Goal: Check status: Check status

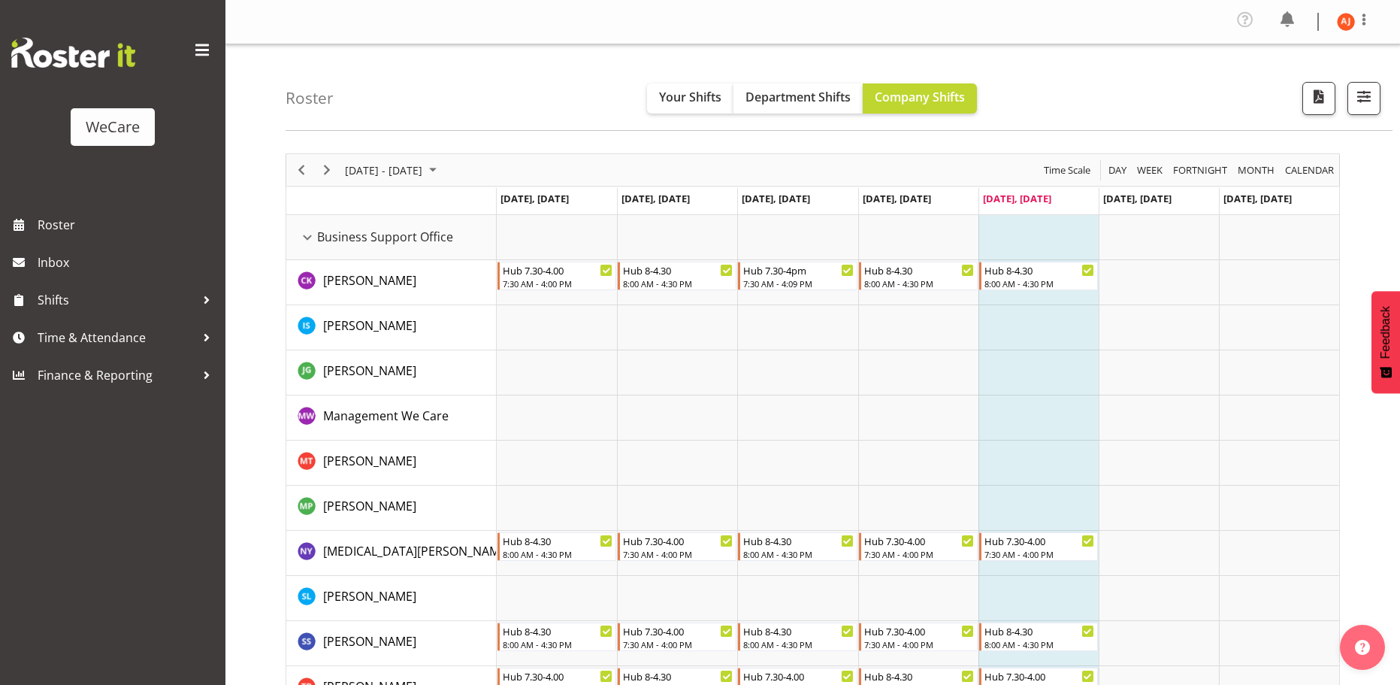
scroll to position [4509, 0]
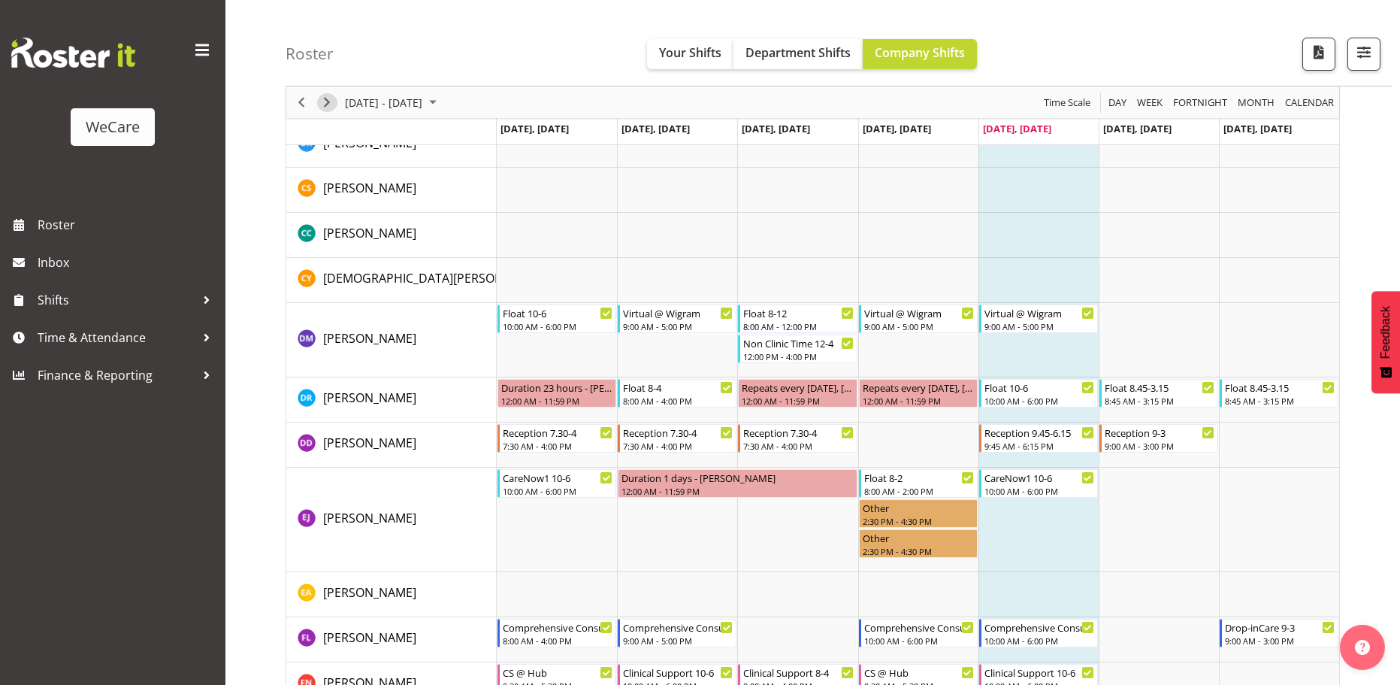
drag, startPoint x: 336, startPoint y: 106, endPoint x: 584, endPoint y: 319, distance: 326.7
click at [336, 106] on button "Next" at bounding box center [327, 102] width 20 height 19
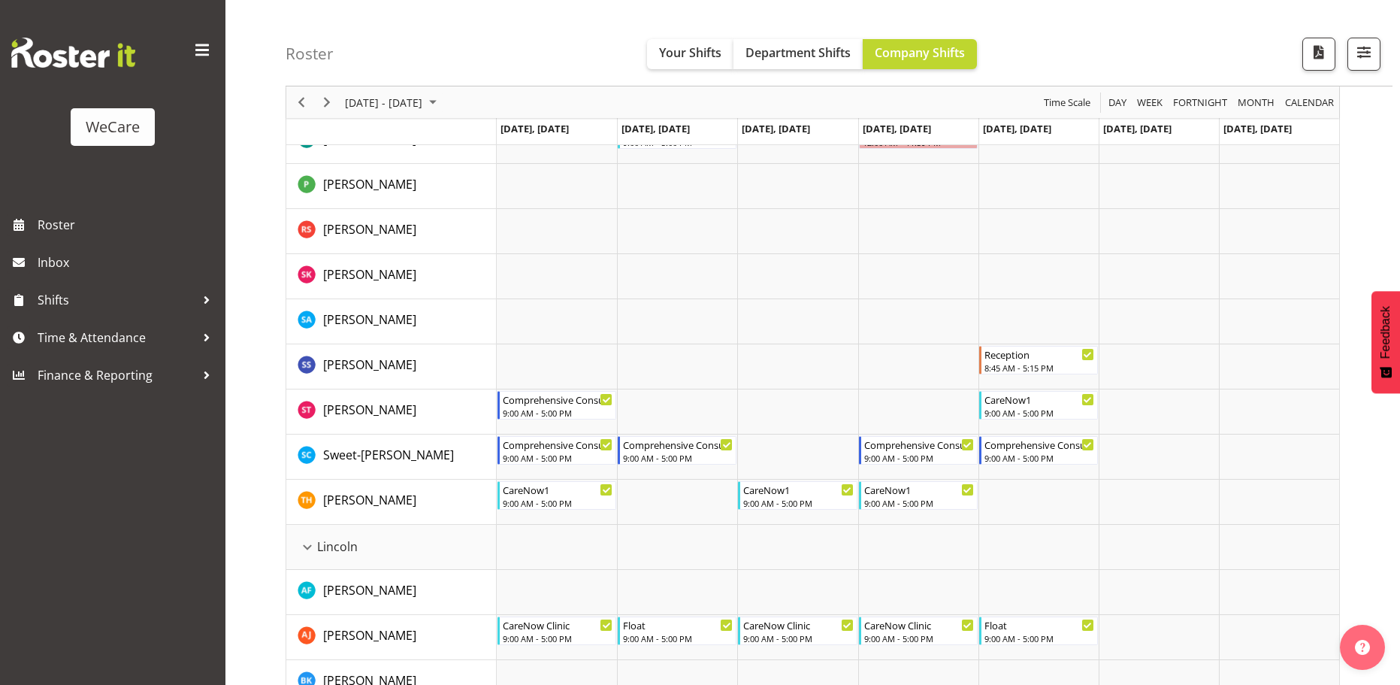
scroll to position [2411, 0]
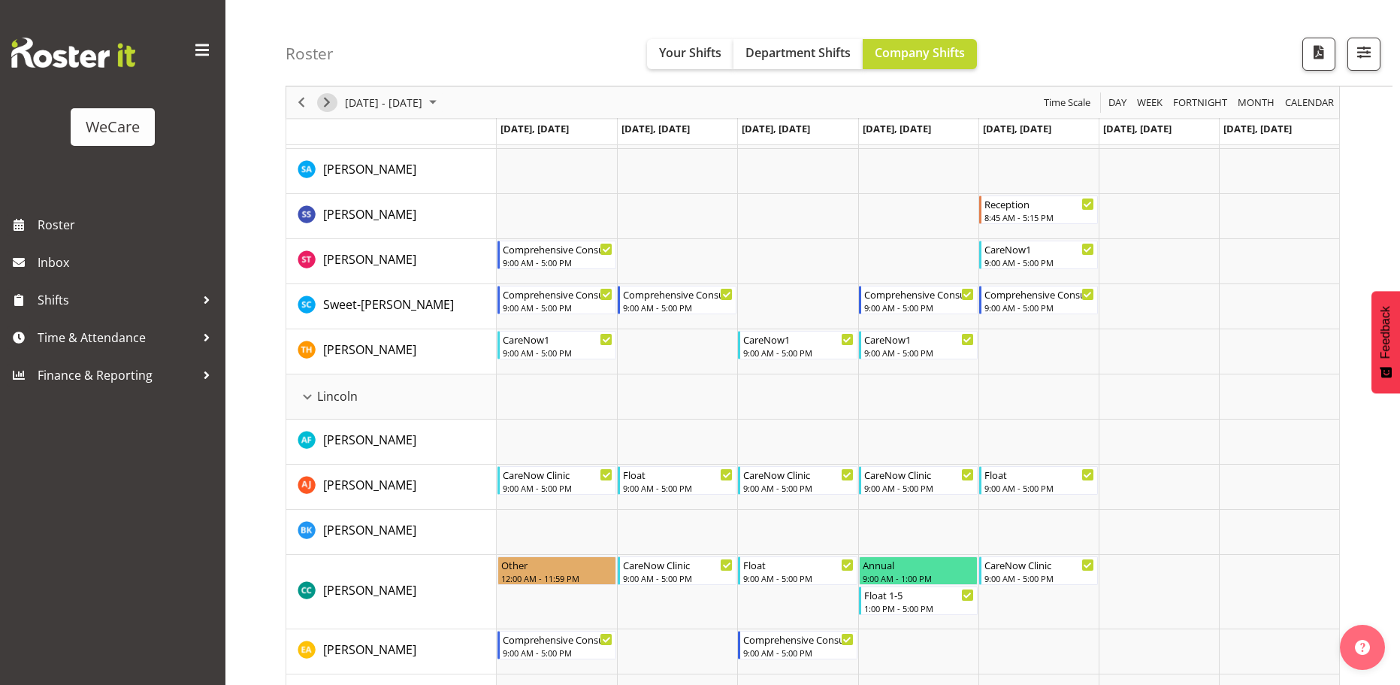
drag, startPoint x: 327, startPoint y: 107, endPoint x: 872, endPoint y: 265, distance: 567.9
click at [327, 107] on span "Next" at bounding box center [327, 102] width 18 height 19
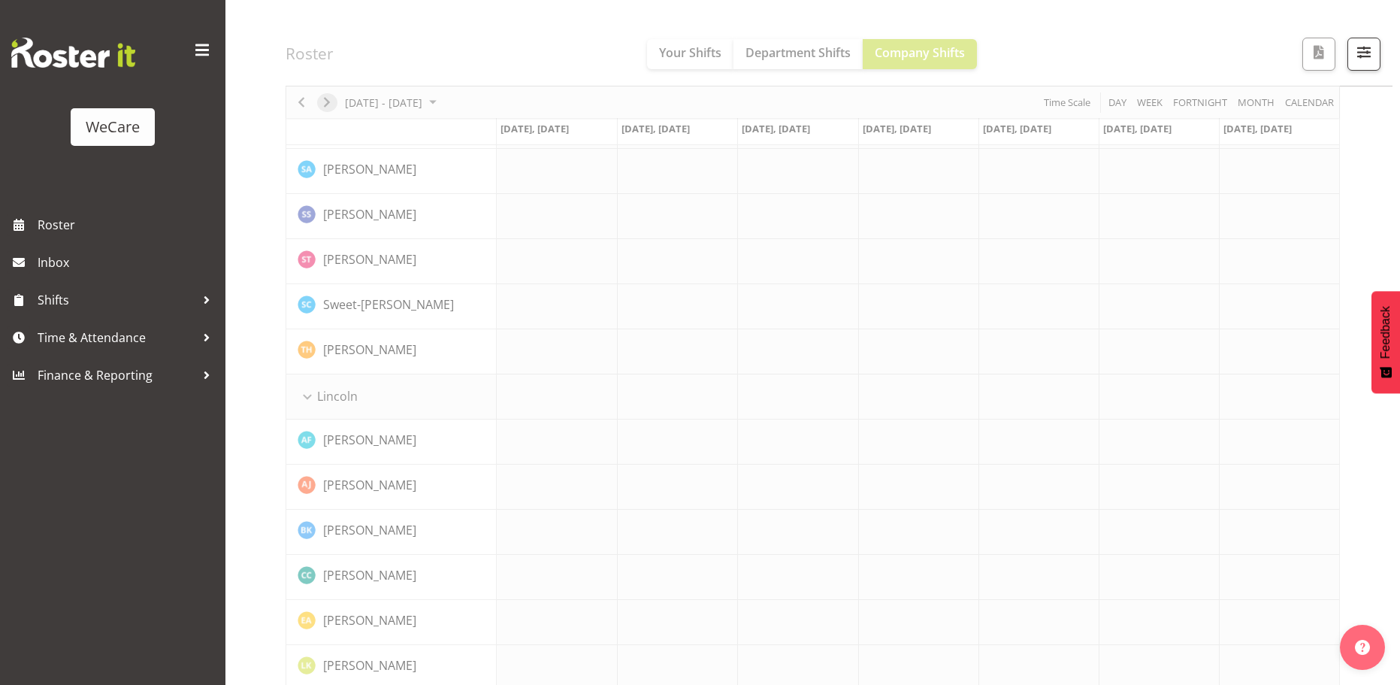
scroll to position [2486, 0]
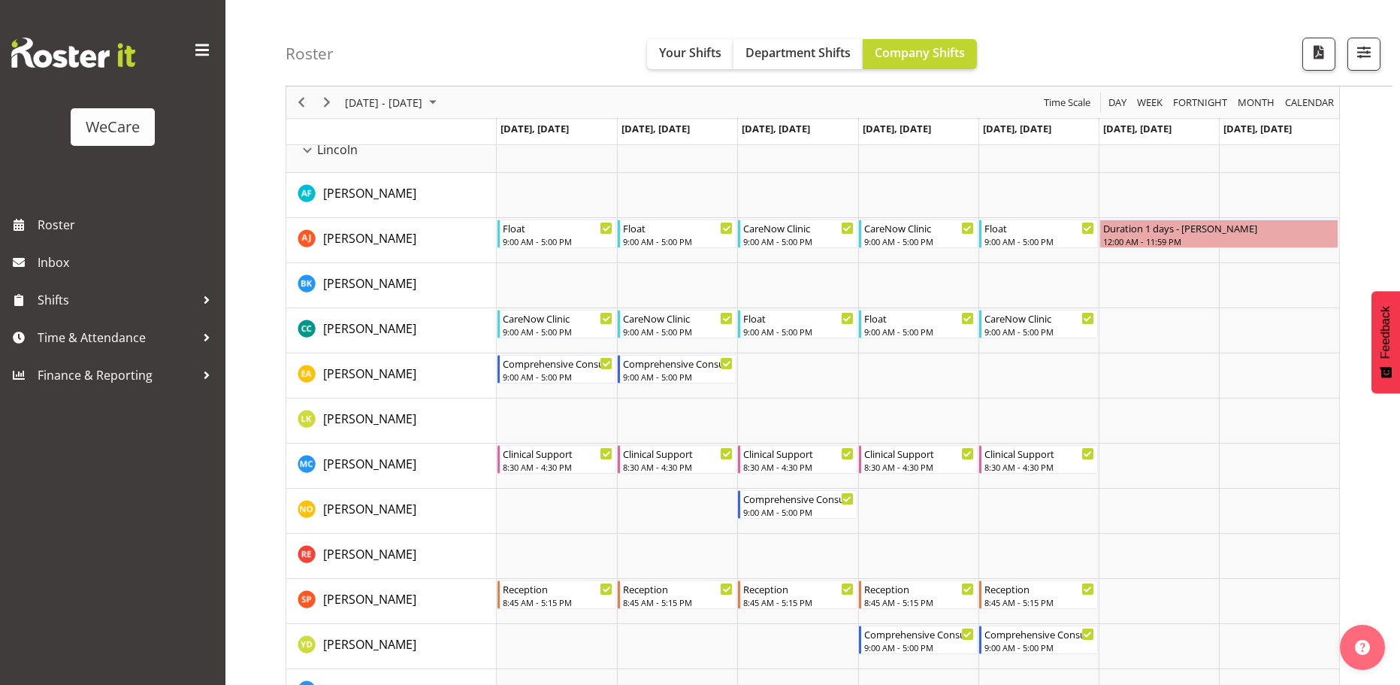
scroll to position [2636, 0]
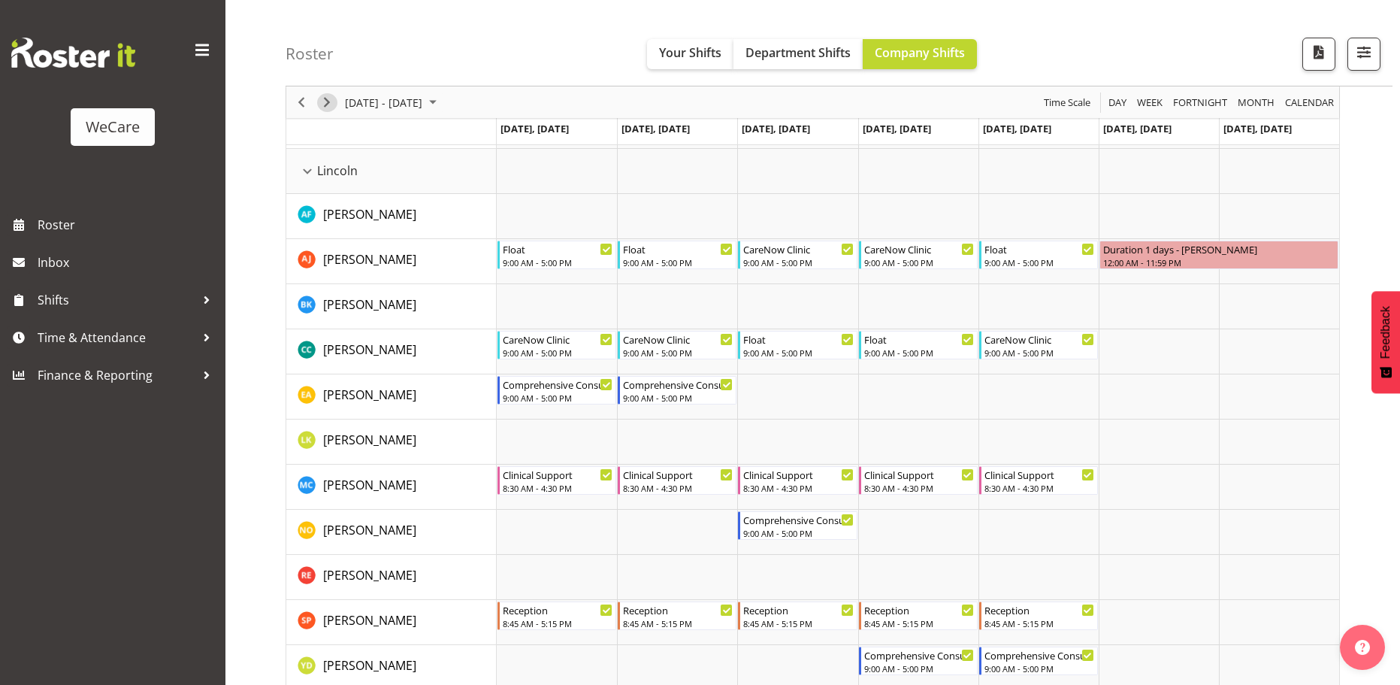
click at [326, 109] on span "Next" at bounding box center [327, 102] width 18 height 19
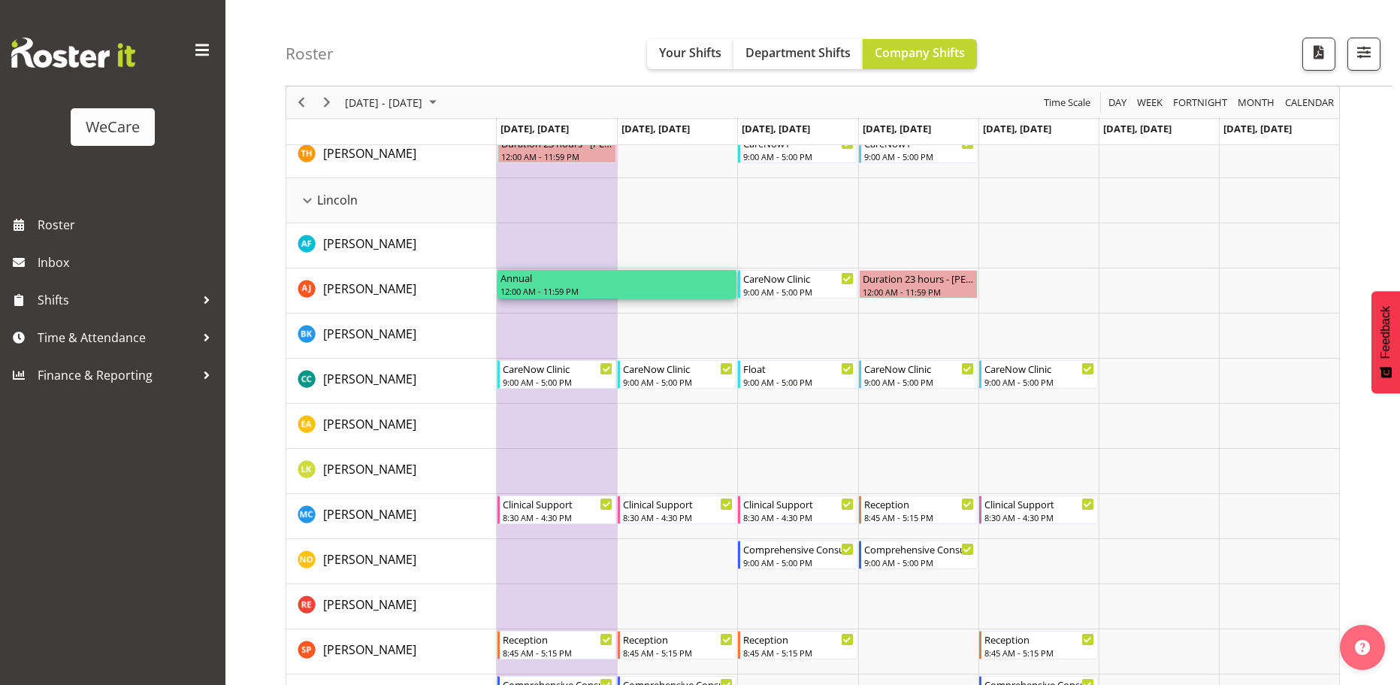
click at [522, 286] on div "12:00 AM - 11:59 PM" at bounding box center [616, 291] width 233 height 12
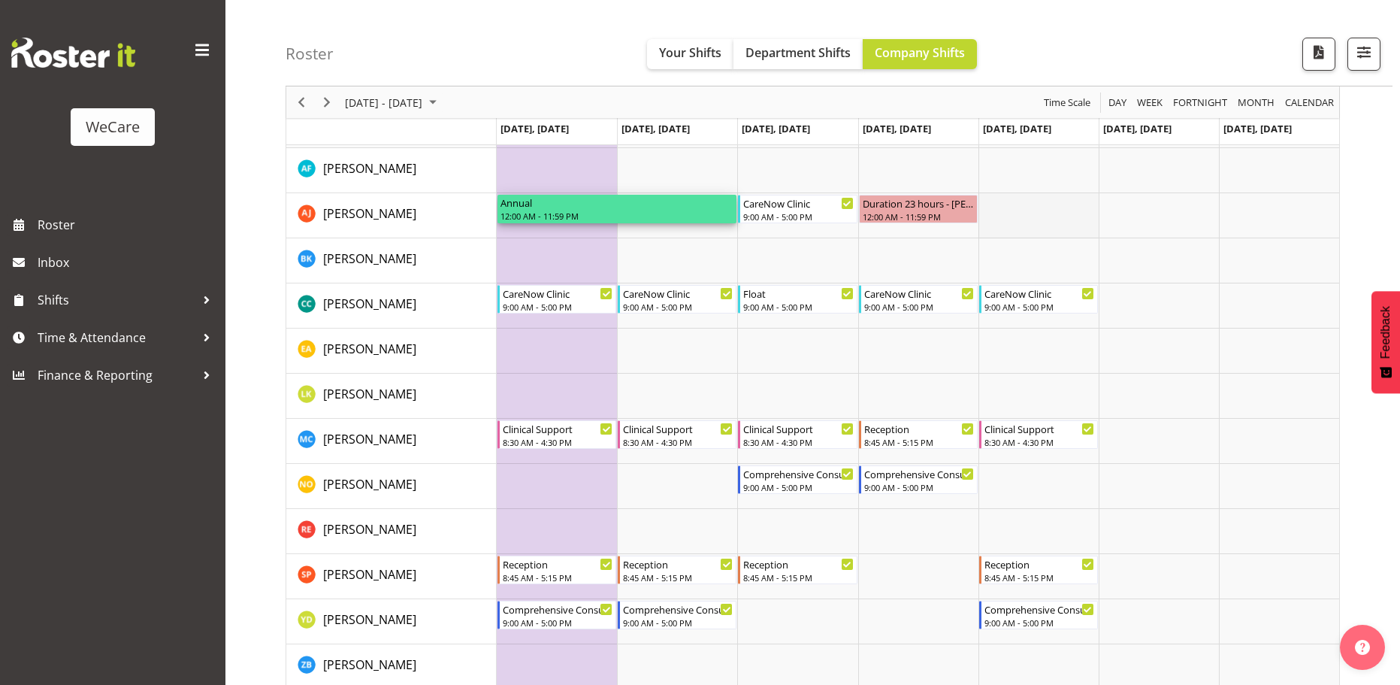
scroll to position [2937, 0]
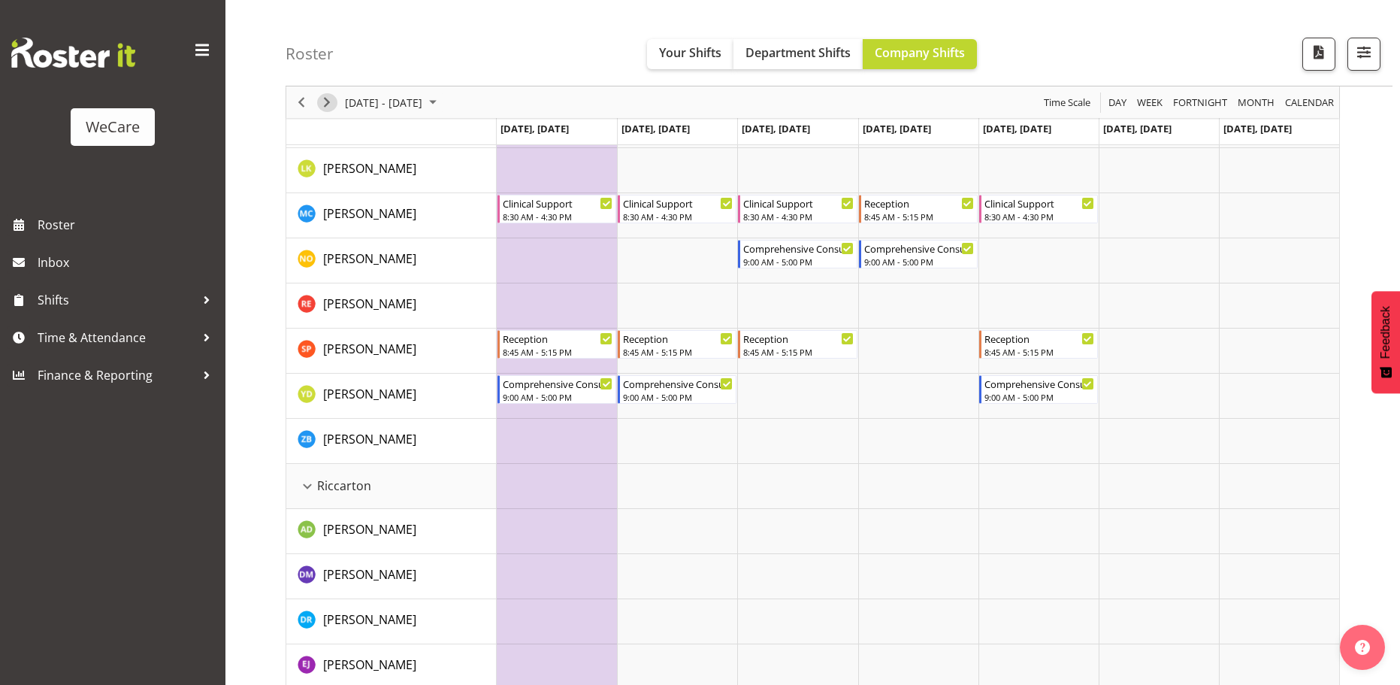
click at [326, 110] on span "Next" at bounding box center [327, 102] width 18 height 19
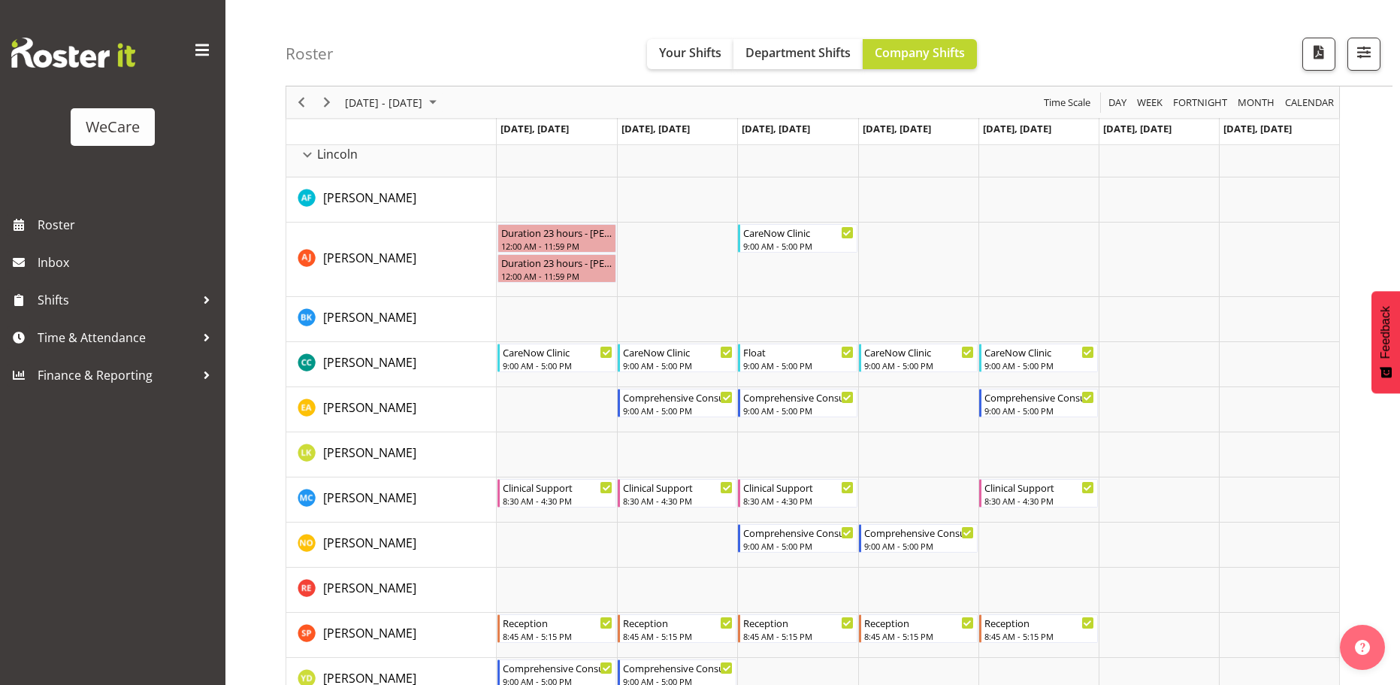
scroll to position [2636, 0]
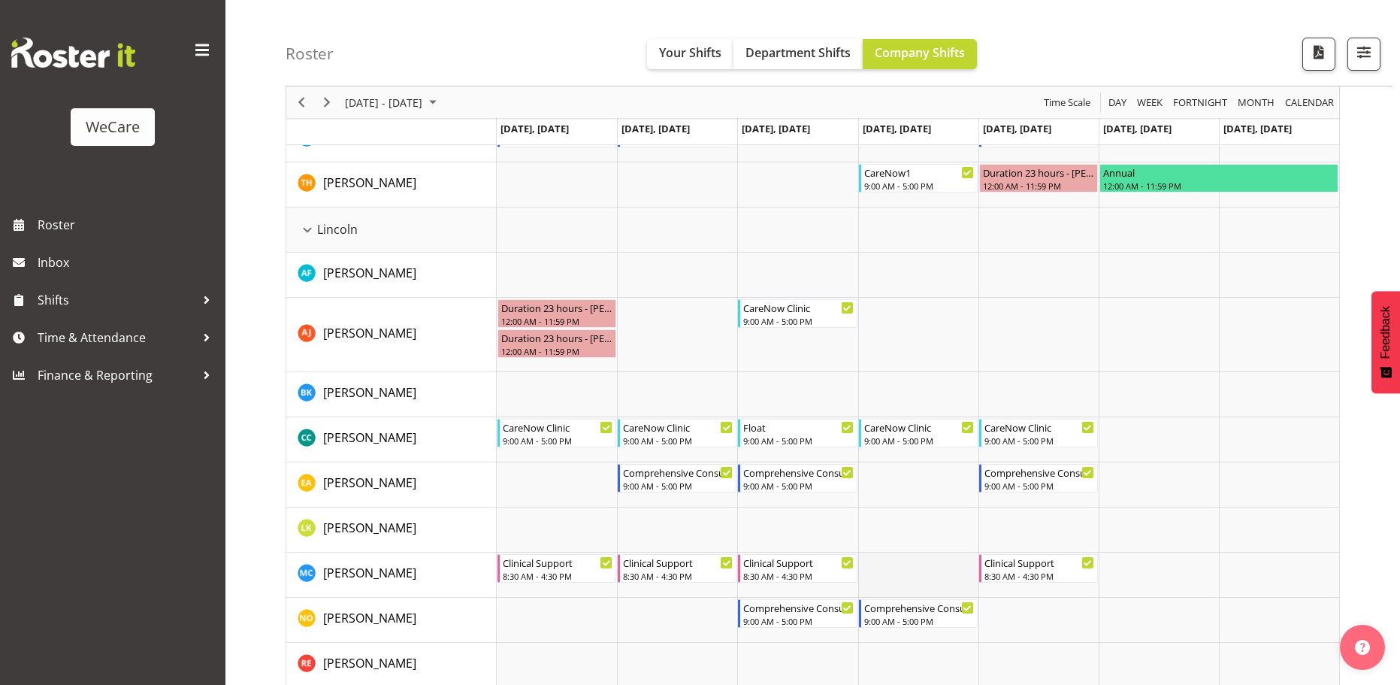
click at [934, 571] on td "Timeline Week of October 3, 2025" at bounding box center [918, 574] width 120 height 45
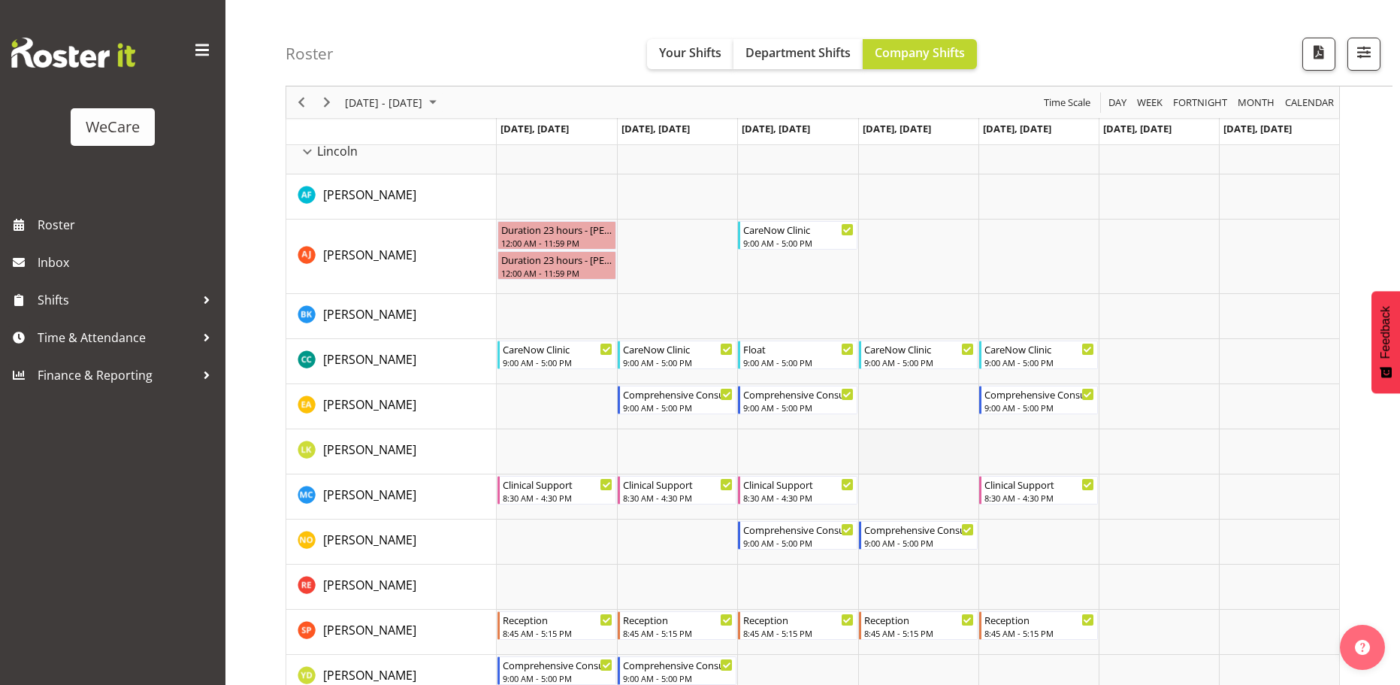
scroll to position [2786, 0]
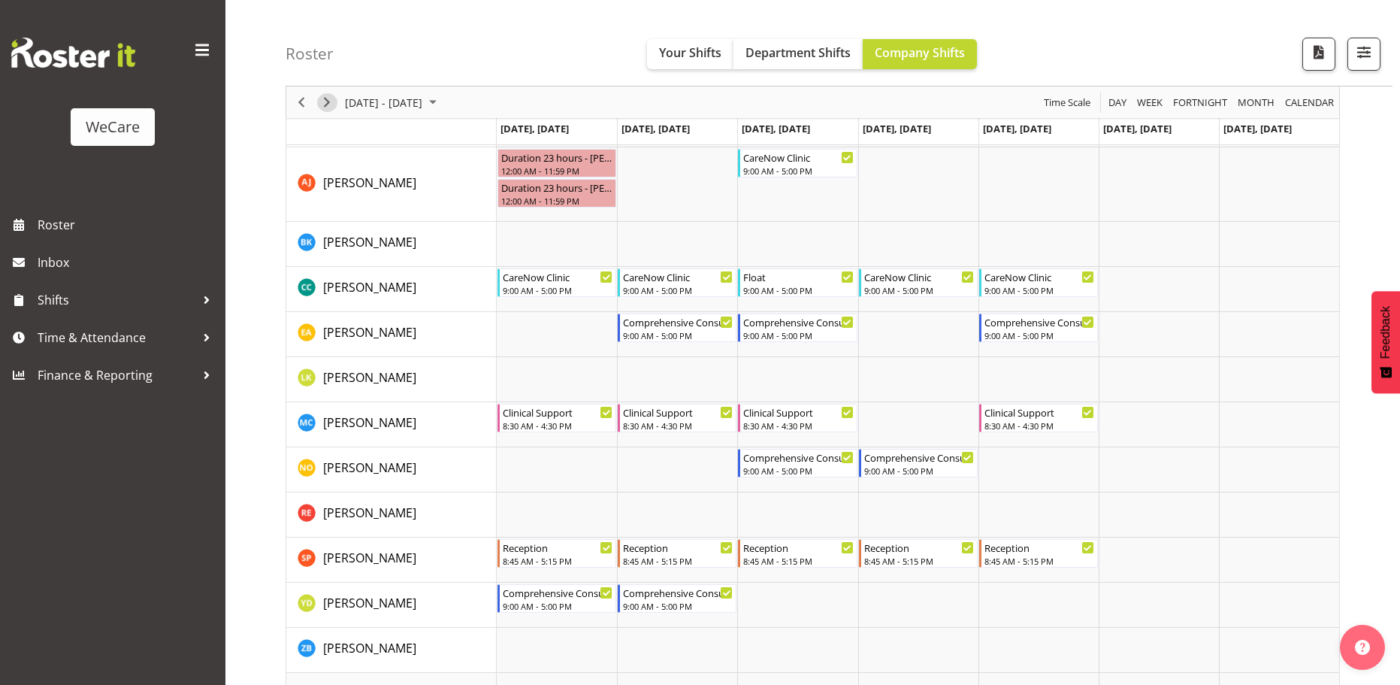
click at [330, 103] on span "Next" at bounding box center [327, 102] width 18 height 19
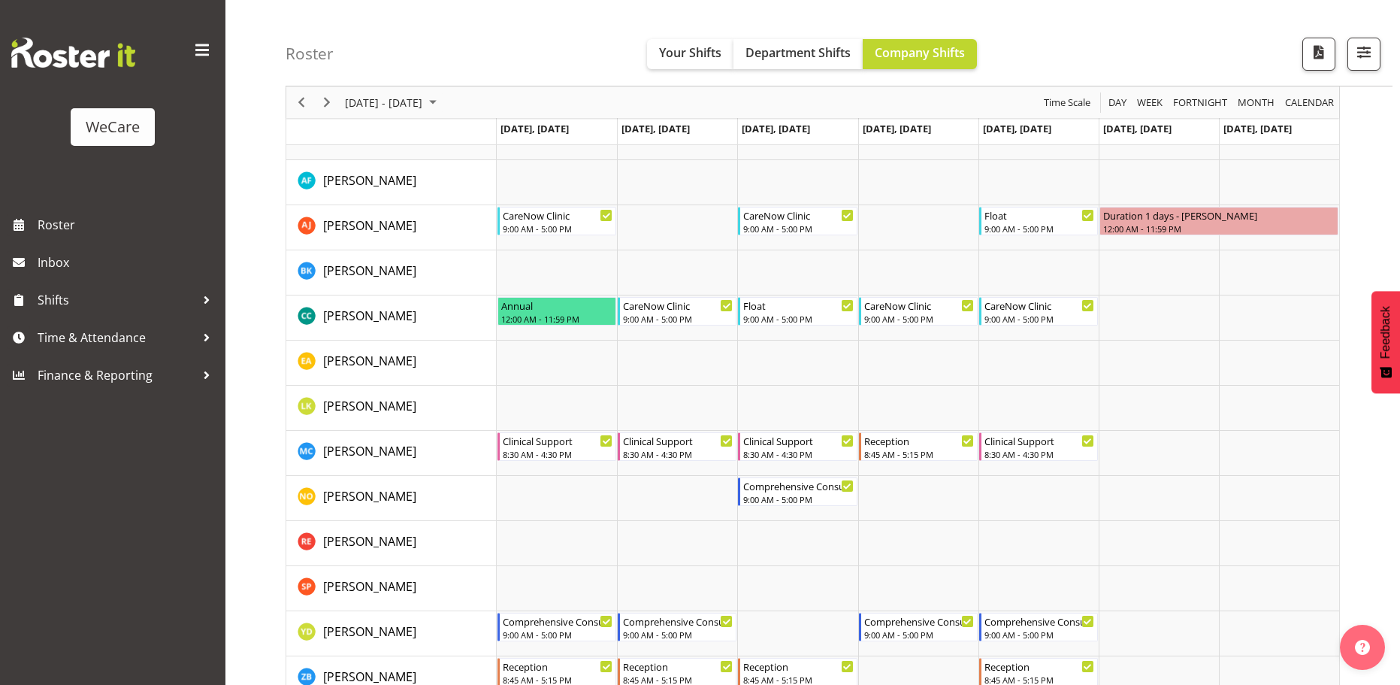
scroll to position [2705, 0]
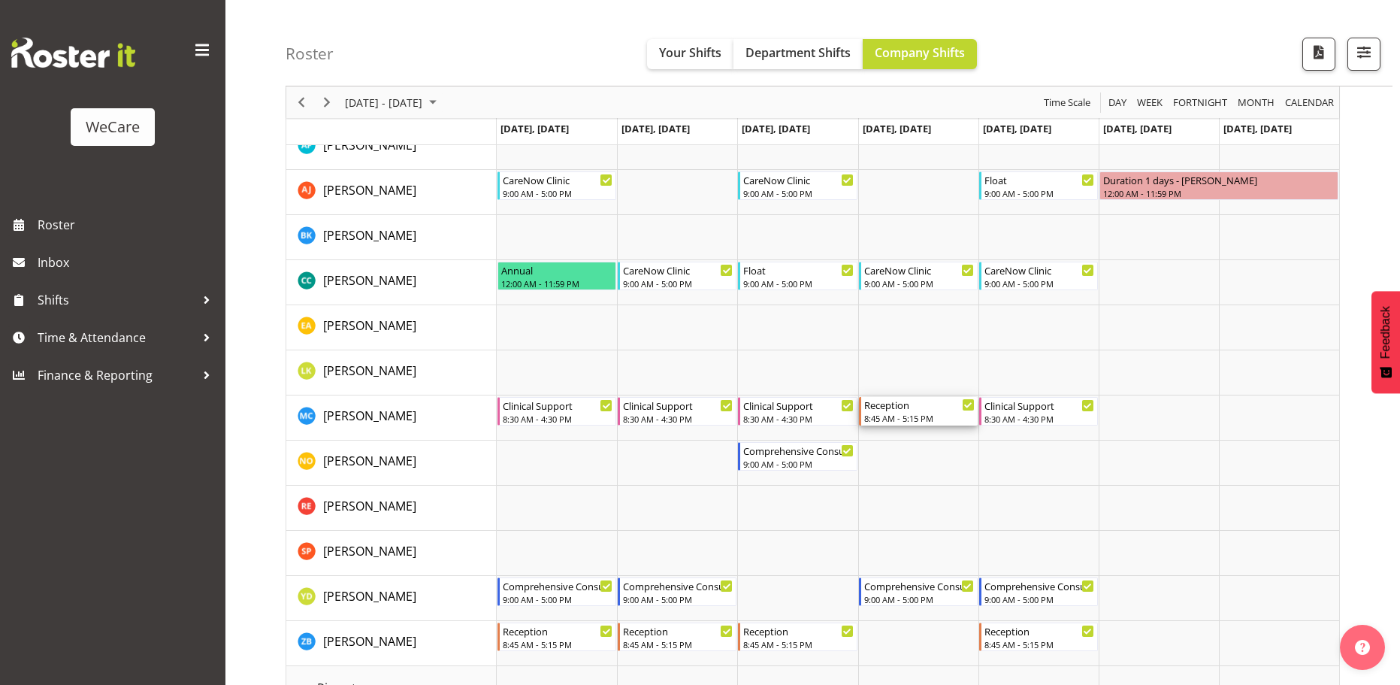
click at [906, 413] on div "8:45 AM - 5:15 PM" at bounding box center [919, 418] width 110 height 12
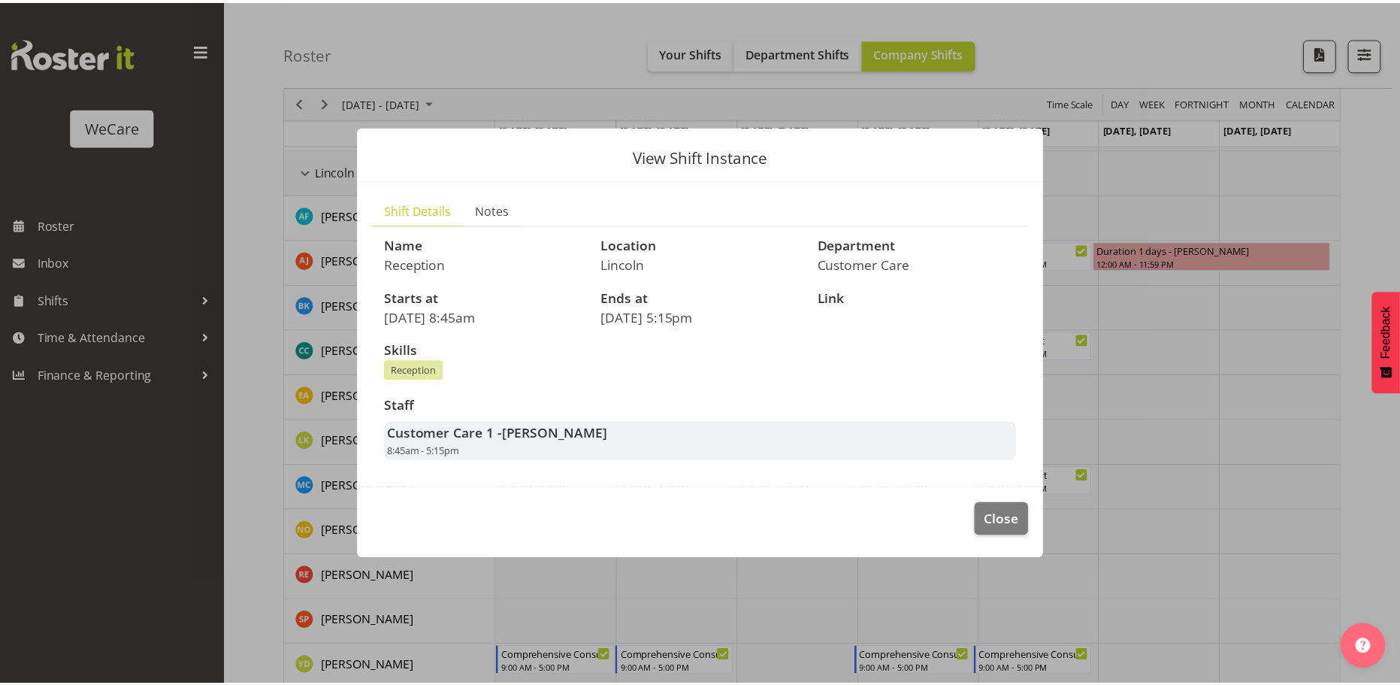
scroll to position [2630, 0]
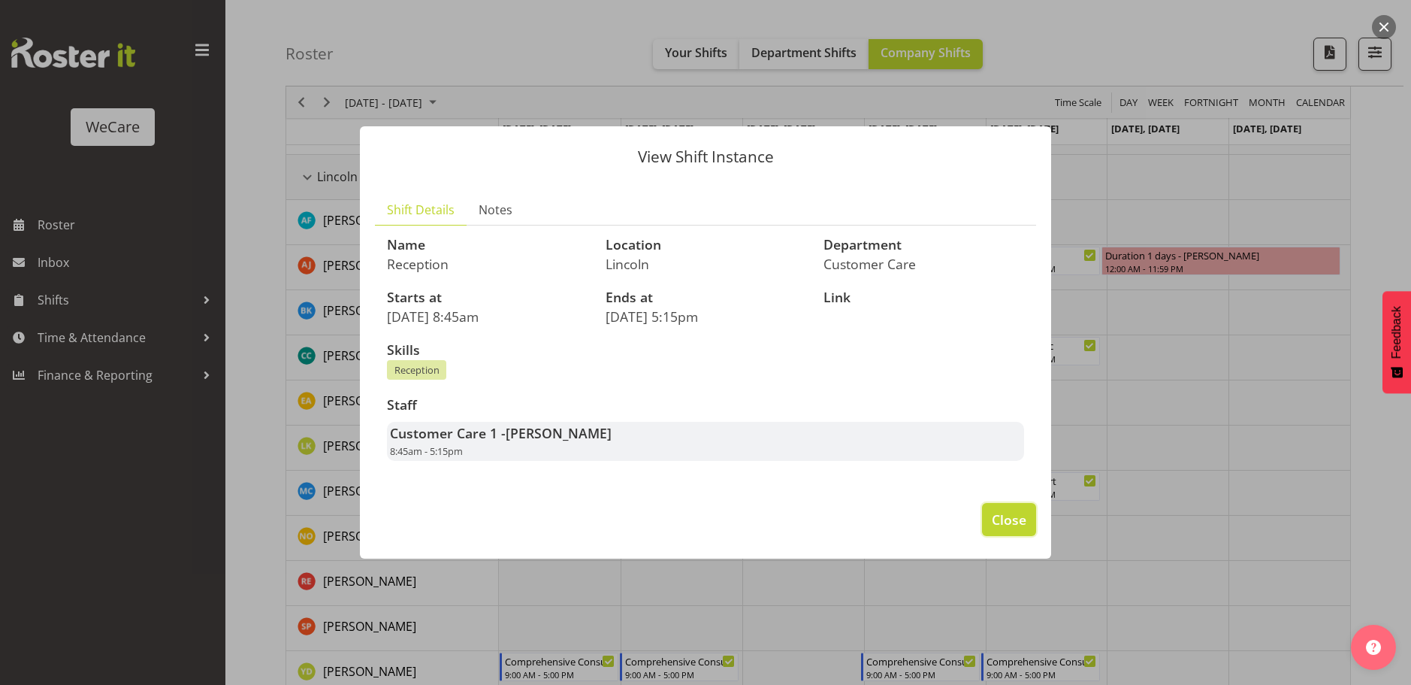
click at [1023, 527] on span "Close" at bounding box center [1009, 519] width 35 height 20
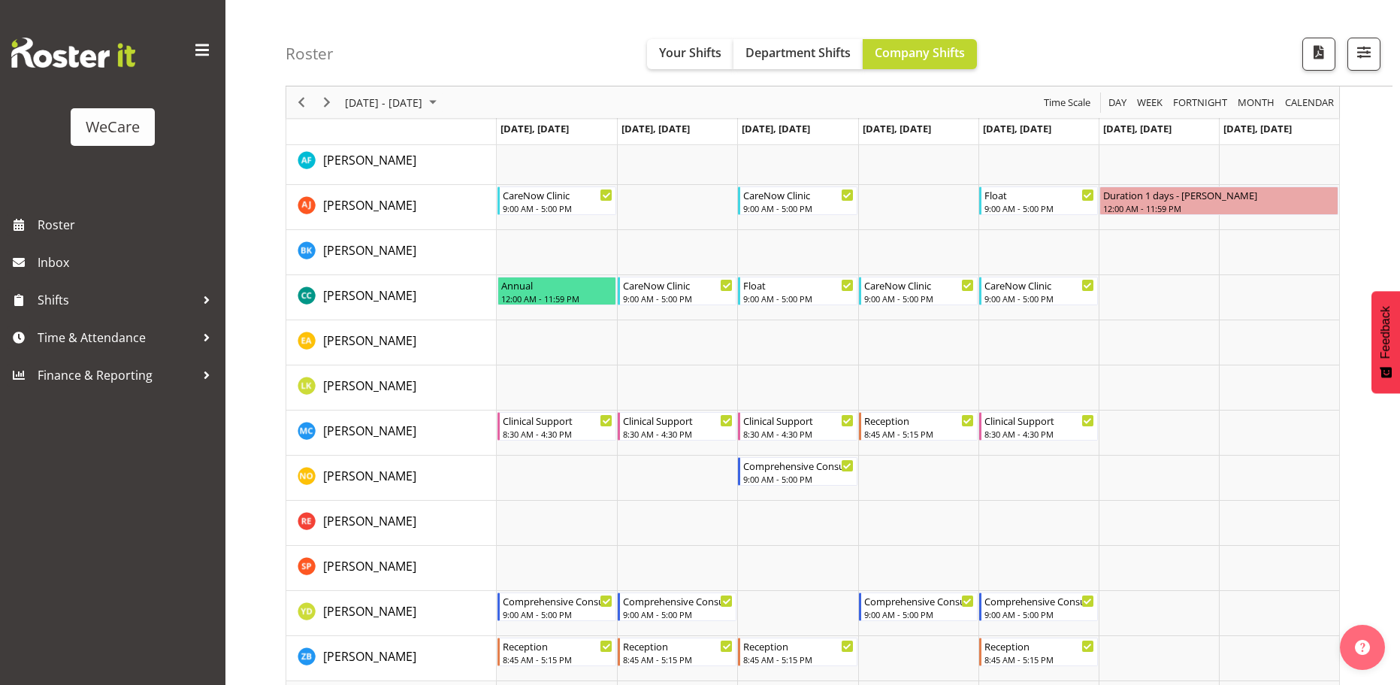
scroll to position [2705, 0]
